Goal: Complete application form

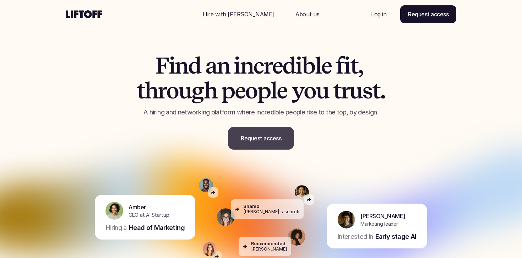
click at [258, 140] on p "Request access" at bounding box center [261, 138] width 40 height 9
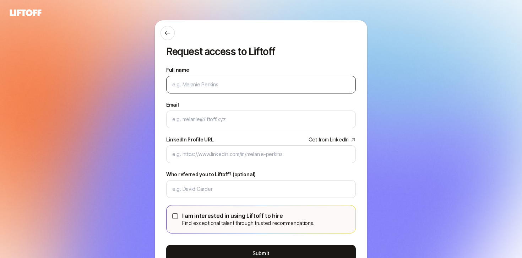
click at [236, 85] on input "Full name" at bounding box center [260, 84] width 177 height 9
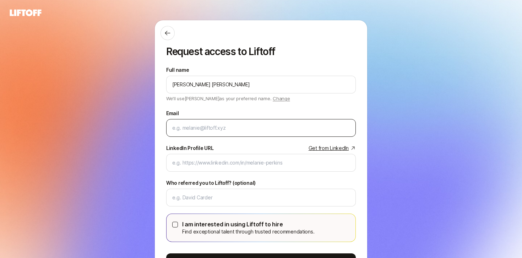
type input "Drue Stinnett Maybell"
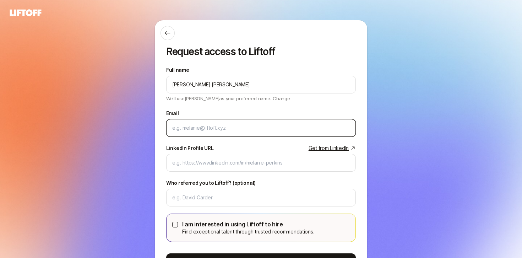
click at [256, 131] on input "Email" at bounding box center [259, 128] width 175 height 9
click at [202, 128] on input "hello@druesitn.com" at bounding box center [259, 128] width 175 height 9
drag, startPoint x: 199, startPoint y: 128, endPoint x: 253, endPoint y: 131, distance: 54.0
click at [253, 131] on input "hello@druesitn.com" at bounding box center [259, 128] width 175 height 9
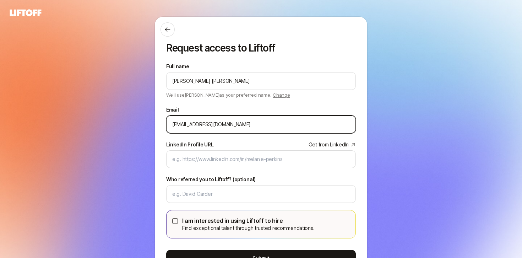
type input "hello@druestin.com"
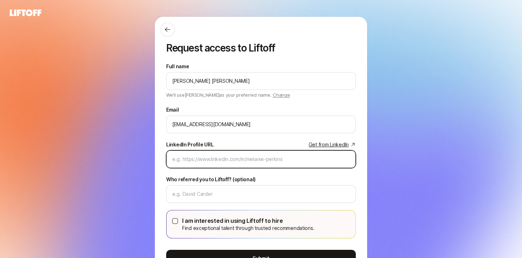
click at [221, 161] on input "LinkedIn Profile URL Get from LinkedIn" at bounding box center [260, 159] width 177 height 9
paste input "https://www.linkedin.com/in/druestin"
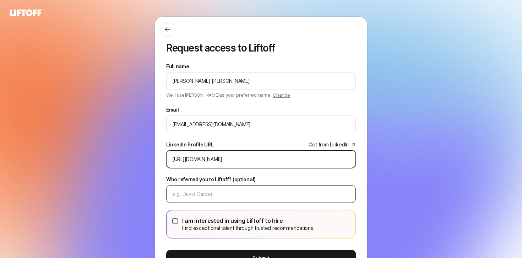
type input "https://www.linkedin.com/in/druestin"
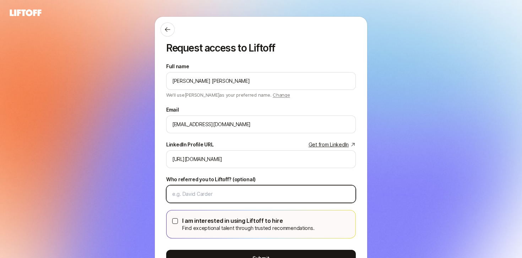
click at [234, 191] on input "Who referred you to Liftoff? (optional)" at bounding box center [260, 194] width 177 height 9
type input "H"
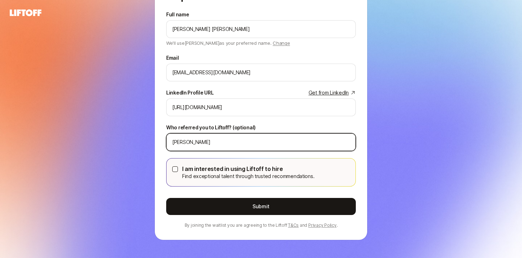
scroll to position [63, 0]
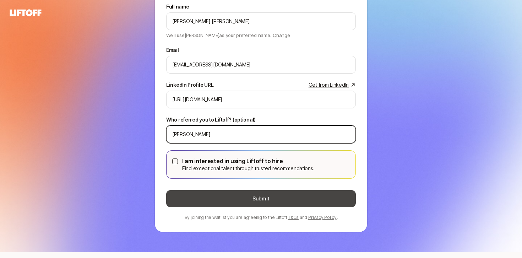
type input "Gabrielle Dalvet"
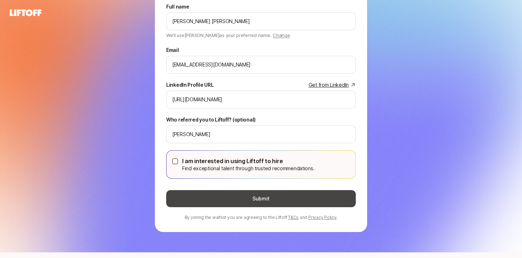
click at [243, 203] on button "Submit" at bounding box center [261, 198] width 190 height 17
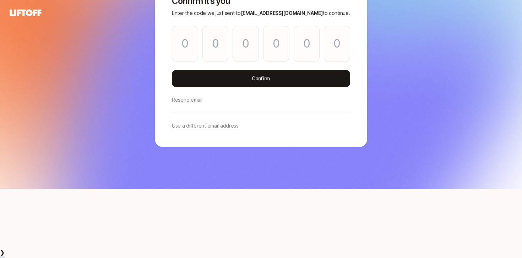
scroll to position [0, 0]
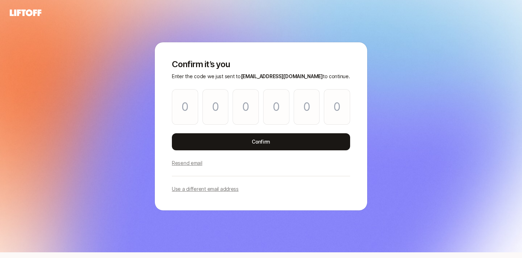
type input "2"
type input "5"
type input "0"
type input "4"
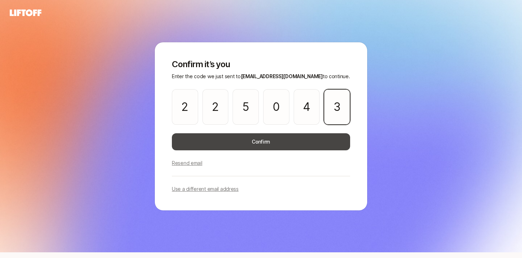
type input "3"
click at [242, 143] on button "Confirm" at bounding box center [261, 141] width 178 height 17
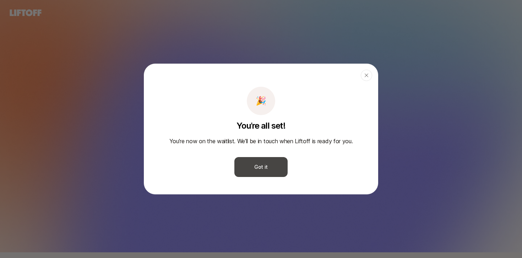
click at [267, 165] on button "Got it" at bounding box center [260, 167] width 53 height 20
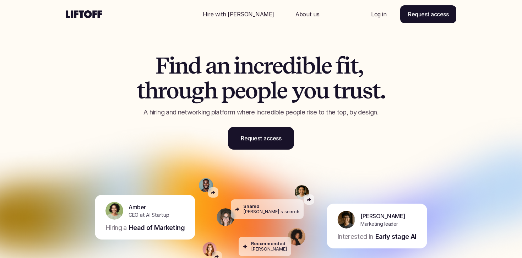
click at [231, 13] on p "Hire with [PERSON_NAME]" at bounding box center [238, 14] width 71 height 9
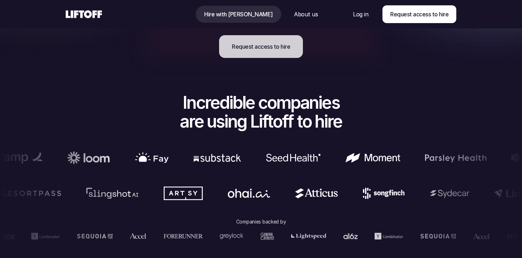
scroll to position [206, 0]
